Goal: Manage account settings

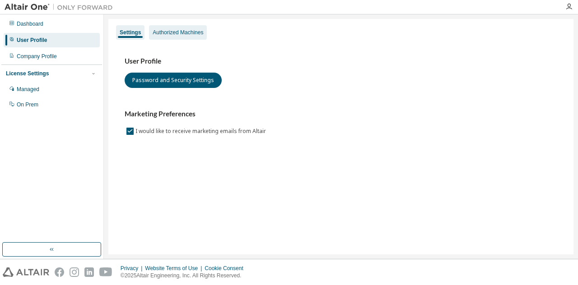
click at [192, 26] on div "Authorized Machines" at bounding box center [178, 32] width 58 height 14
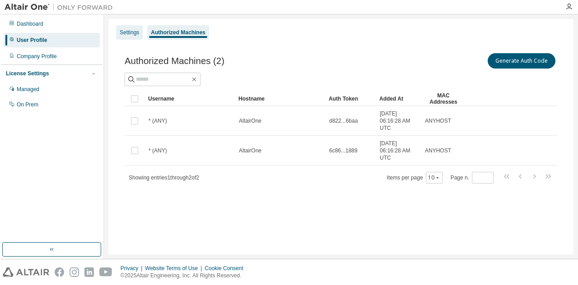
click at [126, 37] on div "Settings" at bounding box center [129, 32] width 27 height 14
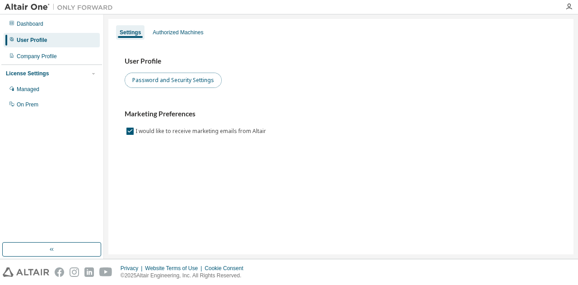
click at [143, 82] on button "Password and Security Settings" at bounding box center [173, 80] width 97 height 15
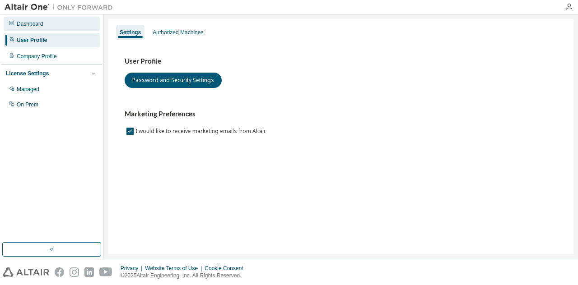
click at [63, 20] on div "Dashboard" at bounding box center [52, 24] width 96 height 14
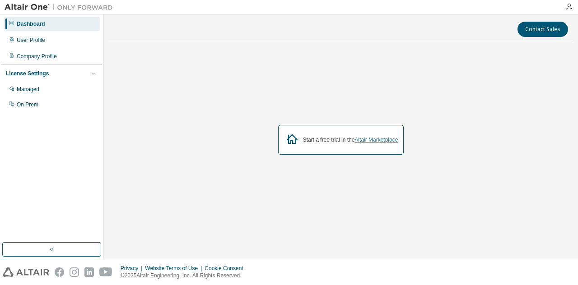
click at [367, 139] on link "Altair Marketplace" at bounding box center [375, 140] width 43 height 6
